Goal: Information Seeking & Learning: Understand process/instructions

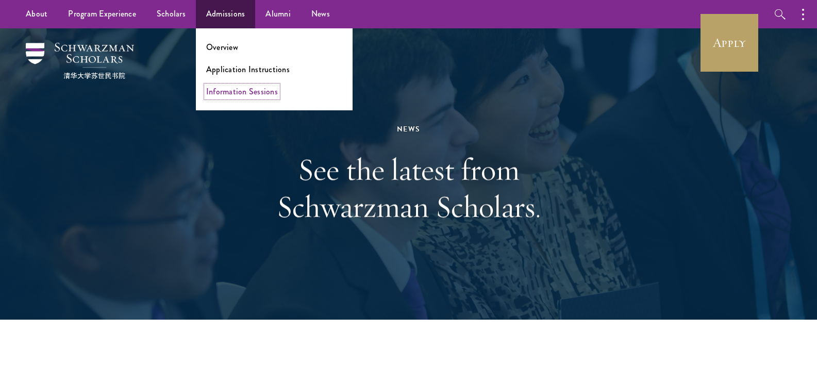
click at [235, 90] on link "Information Sessions" at bounding box center [242, 92] width 72 height 12
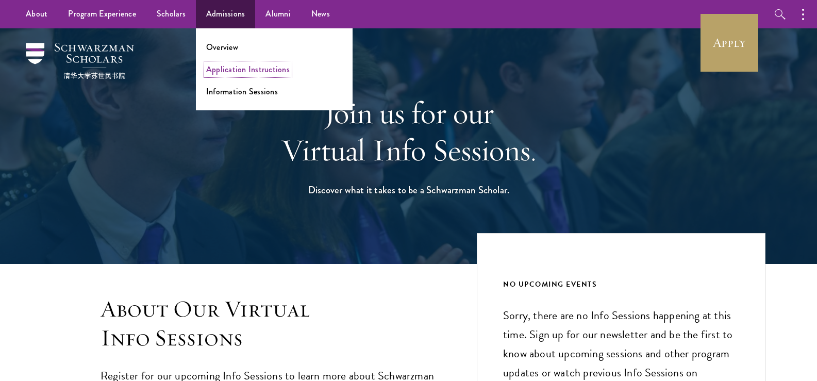
click at [229, 68] on link "Application Instructions" at bounding box center [248, 69] width 84 height 12
